Goal: Find specific page/section: Find specific page/section

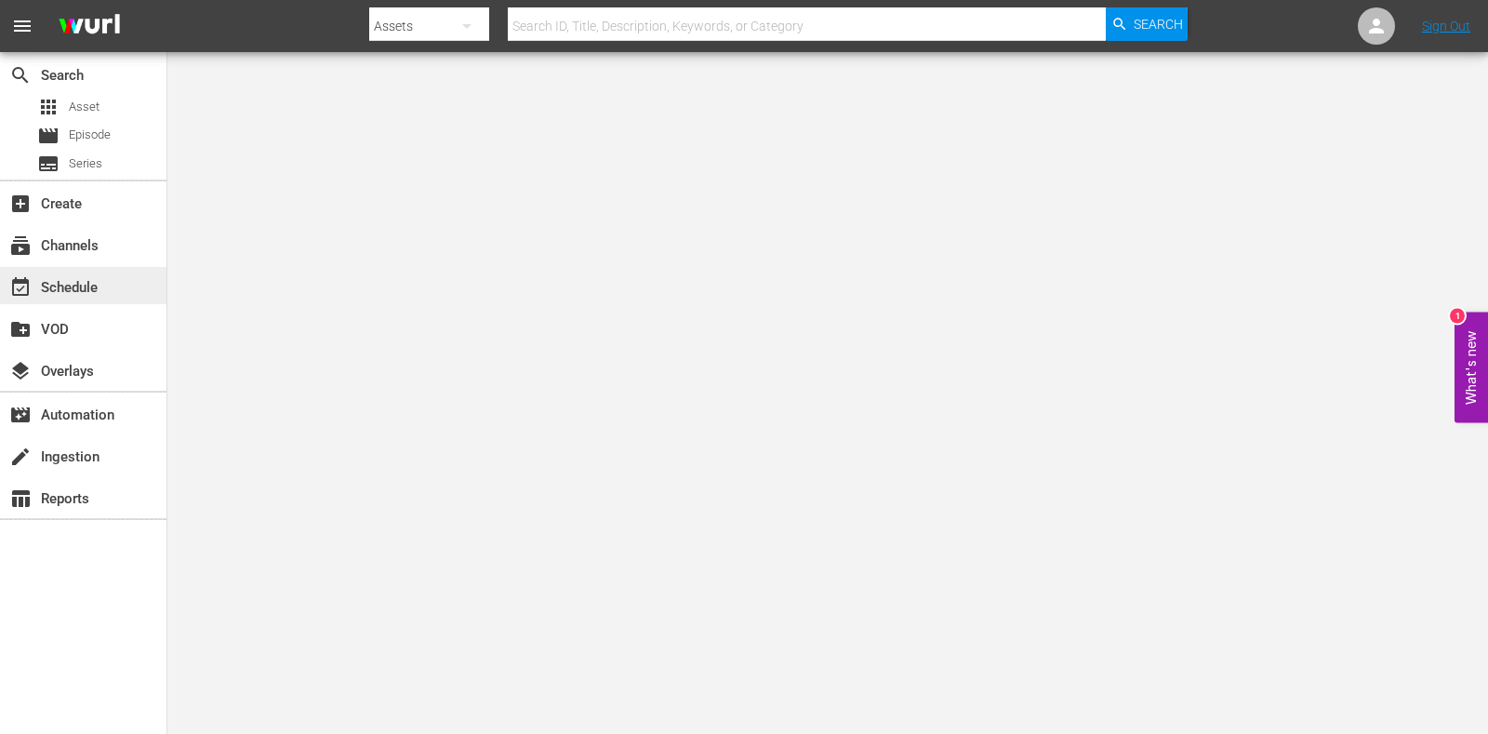
click at [42, 273] on div "event_available Schedule" at bounding box center [83, 285] width 166 height 37
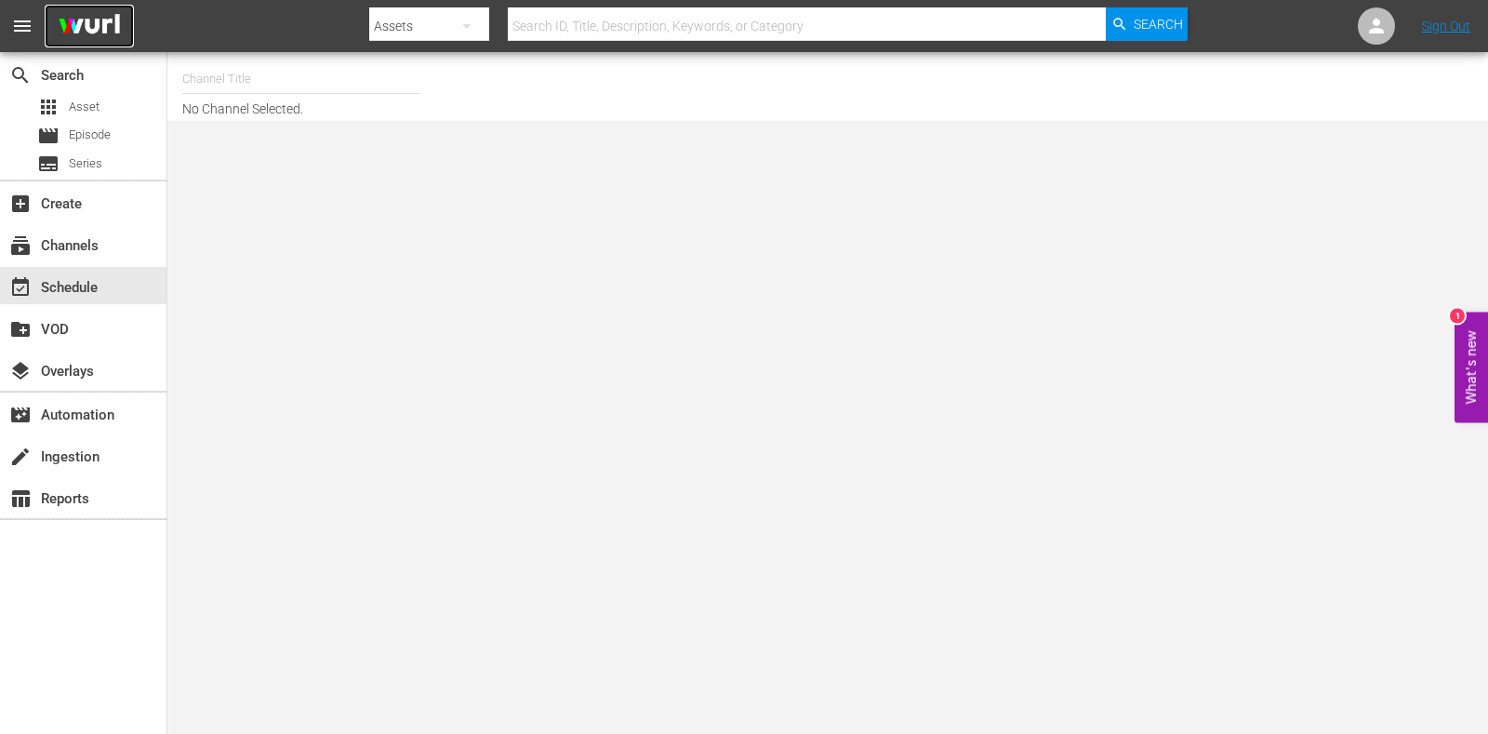
click at [67, 36] on img at bounding box center [89, 27] width 89 height 44
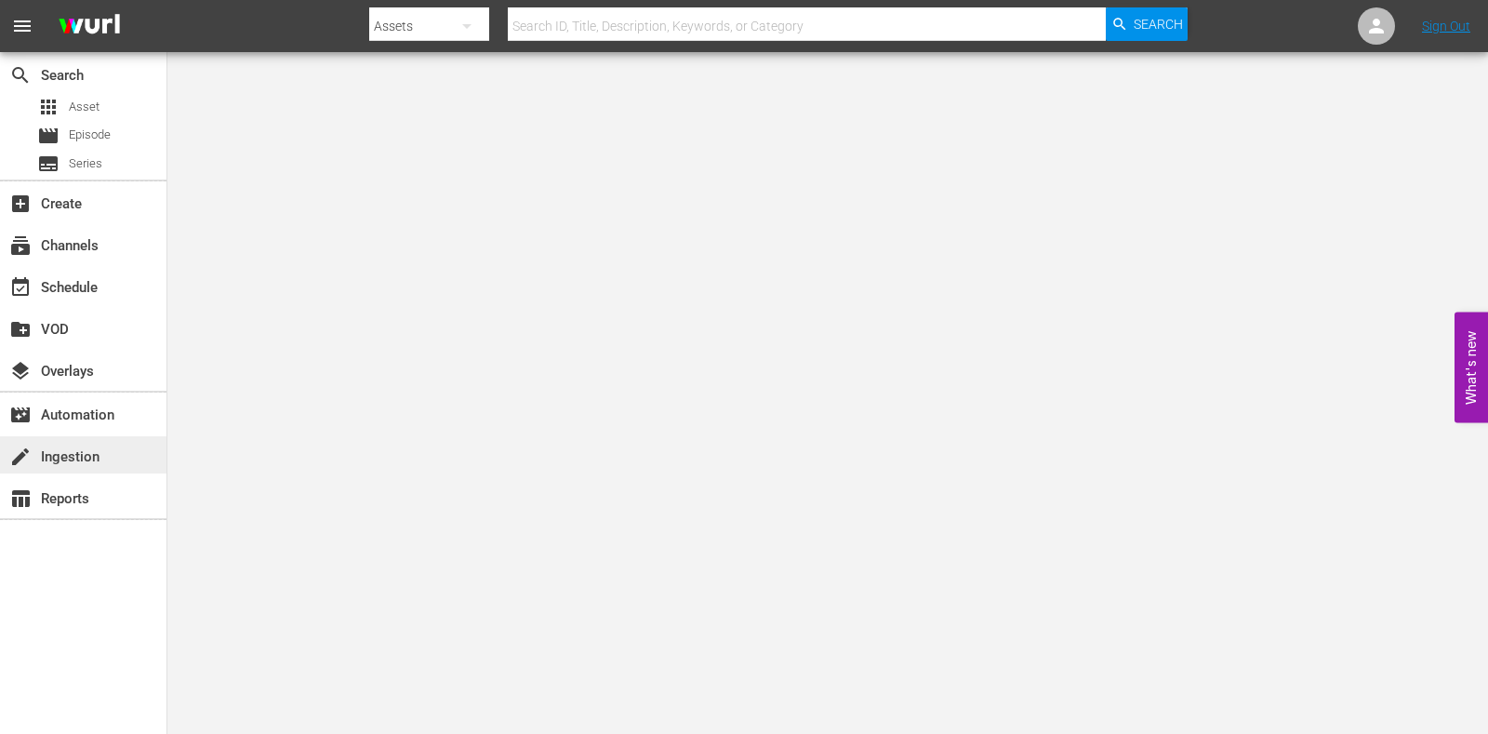
click at [47, 462] on div "create Ingestion" at bounding box center [52, 453] width 104 height 17
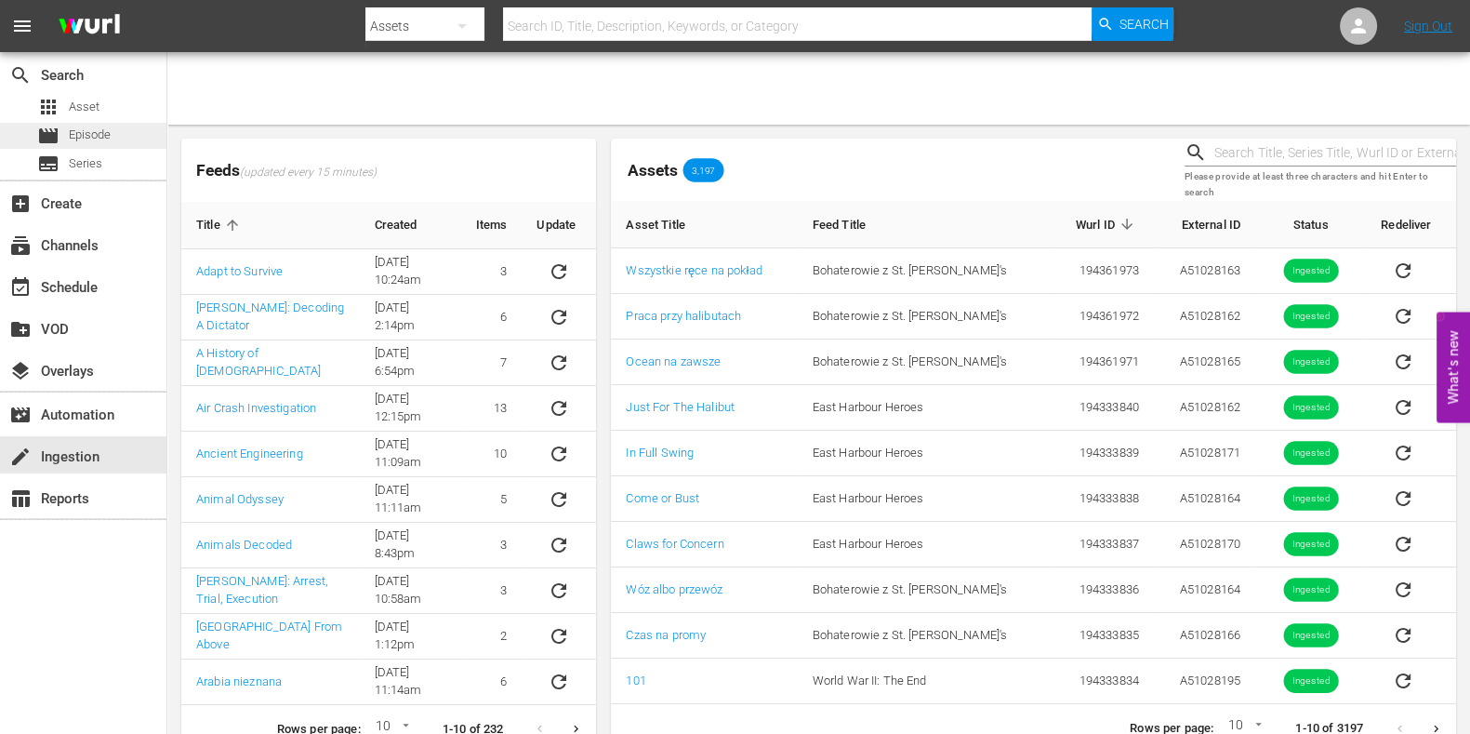
click at [75, 143] on span "Episode" at bounding box center [90, 135] width 42 height 19
